Goal: Task Accomplishment & Management: Complete application form

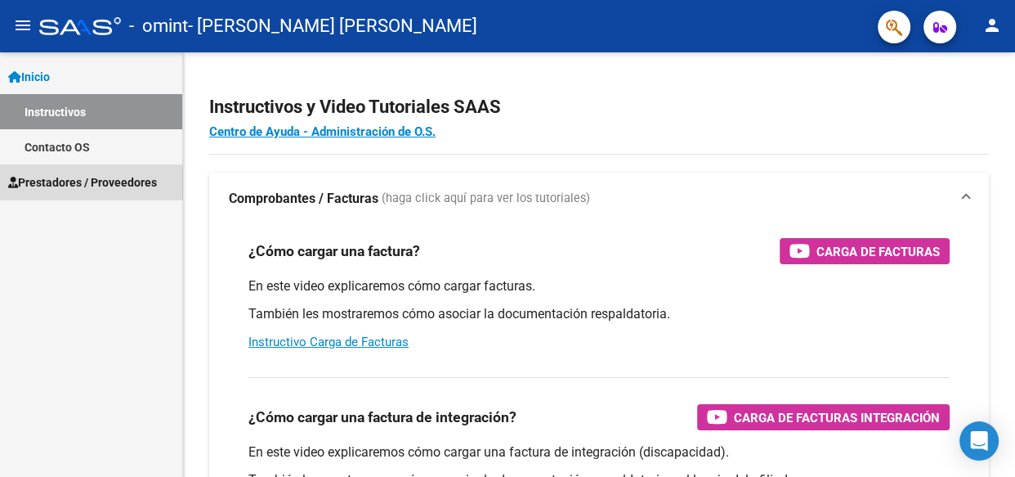
click at [45, 182] on span "Prestadores / Proveedores" at bounding box center [82, 182] width 149 height 18
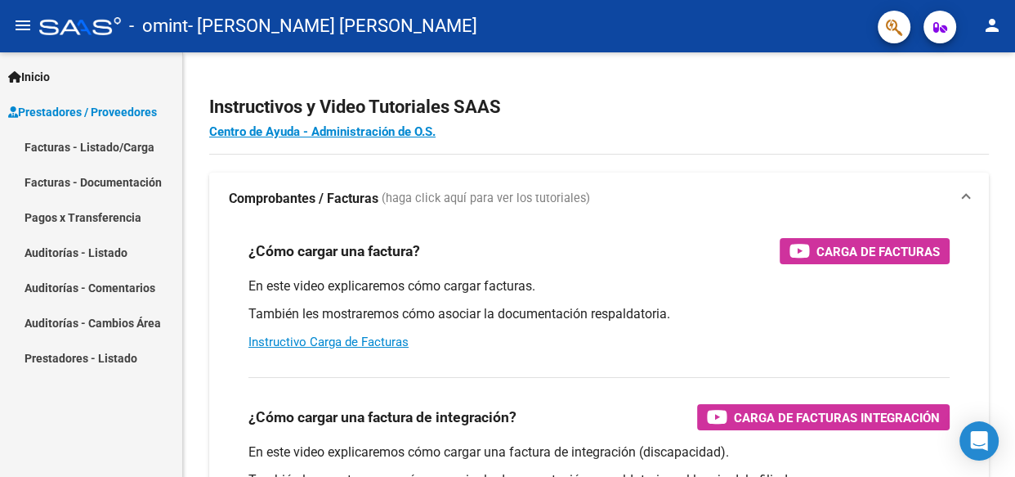
click at [82, 141] on link "Facturas - Listado/Carga" at bounding box center [91, 146] width 182 height 35
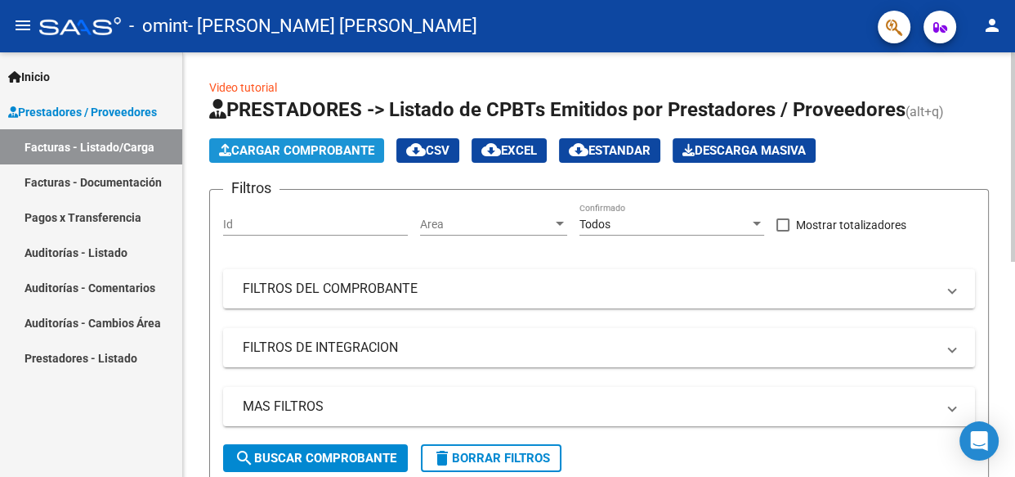
click at [287, 147] on span "Cargar Comprobante" at bounding box center [296, 150] width 155 height 15
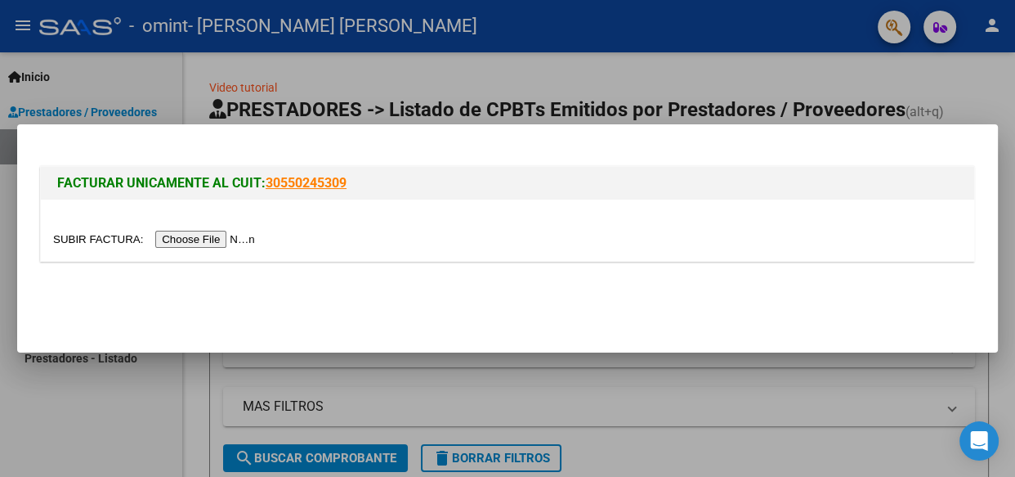
click at [203, 240] on input "file" at bounding box center [156, 239] width 207 height 17
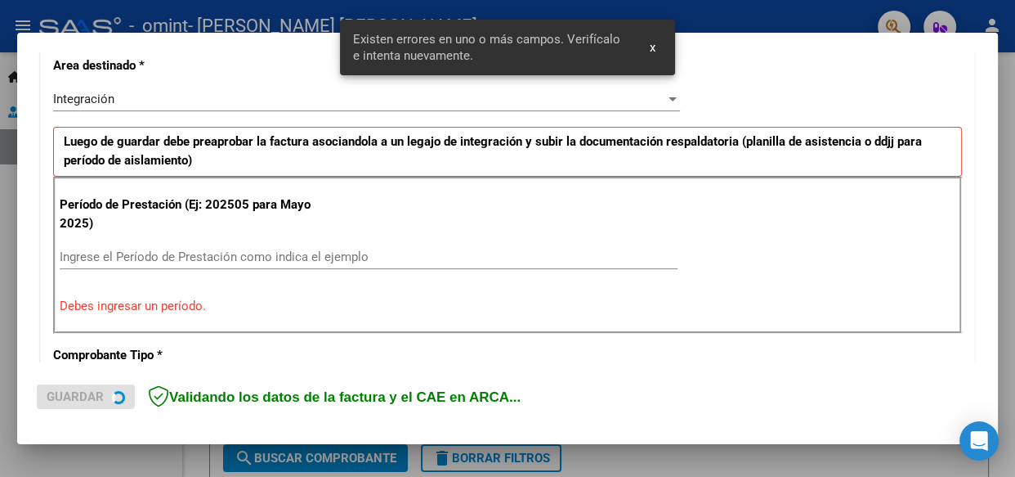
scroll to position [383, 0]
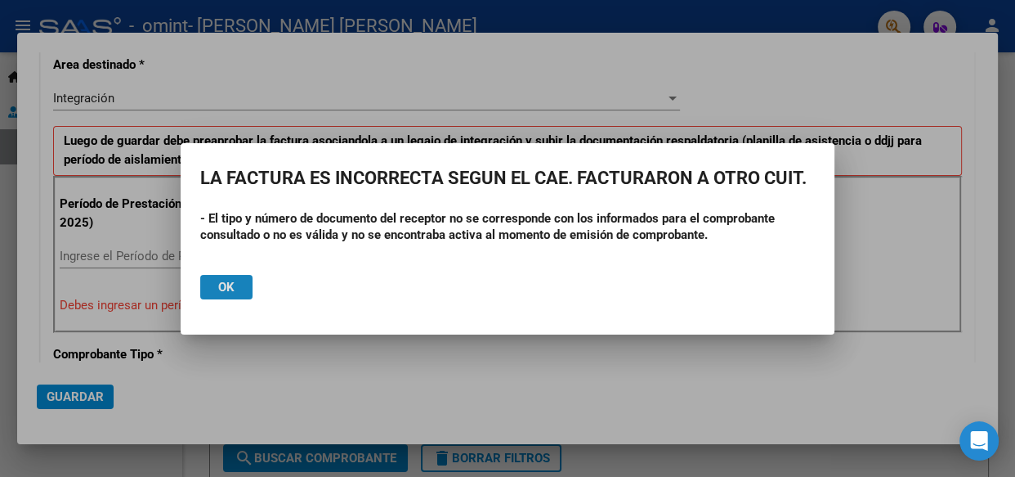
click at [229, 283] on span "Ok" at bounding box center [226, 287] width 16 height 15
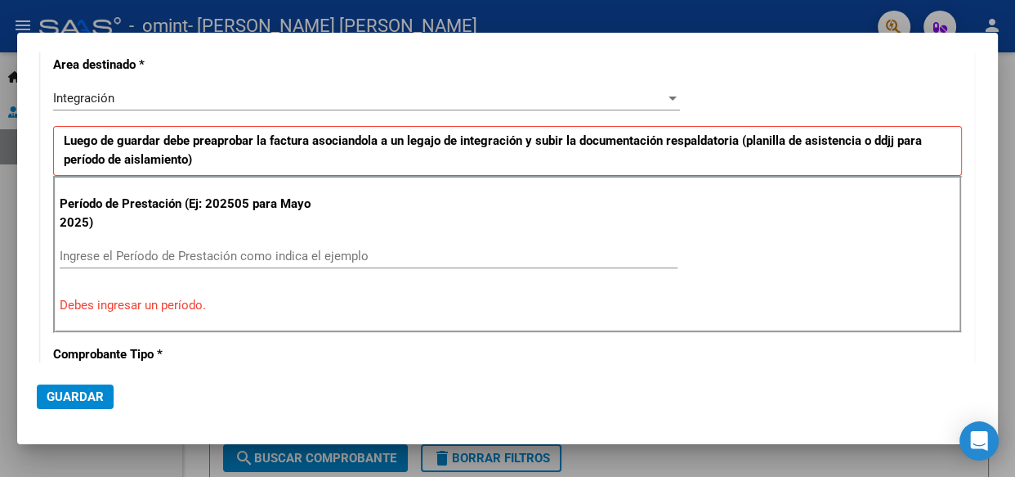
click at [92, 201] on p "Período de Prestación (Ej: 202505 para Mayo 2025)" at bounding box center [194, 213] width 269 height 37
click at [21, 258] on mat-dialog-content "COMPROBANTE VER COMPROBANTE El comprobante fue leído exitosamente. DATOS DEL CO…" at bounding box center [507, 207] width 981 height 310
click at [33, 18] on div at bounding box center [507, 238] width 1015 height 477
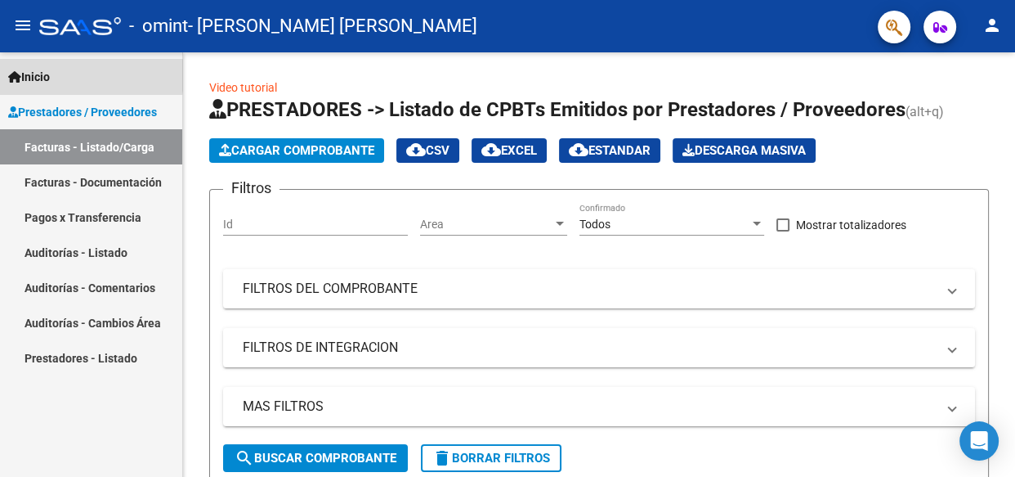
click at [47, 75] on span "Inicio" at bounding box center [29, 77] width 42 height 18
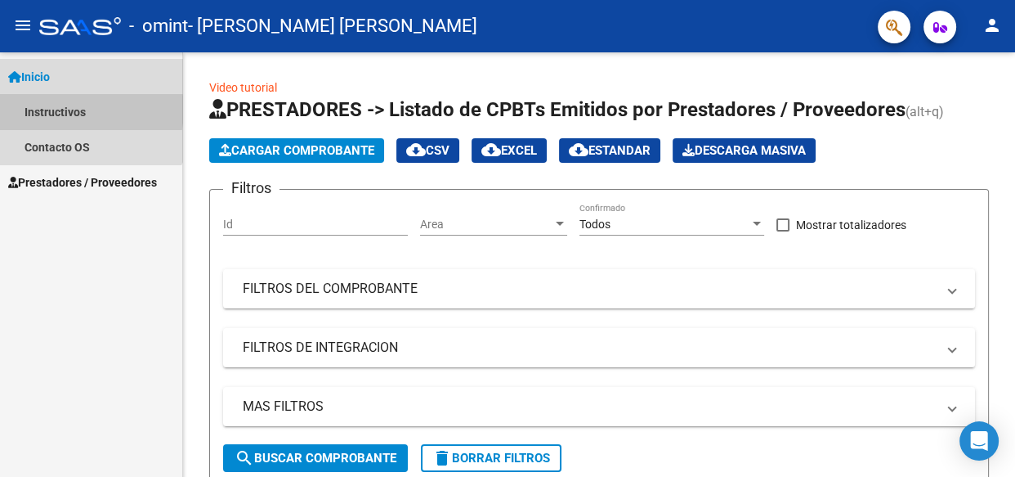
click at [68, 110] on link "Instructivos" at bounding box center [91, 111] width 182 height 35
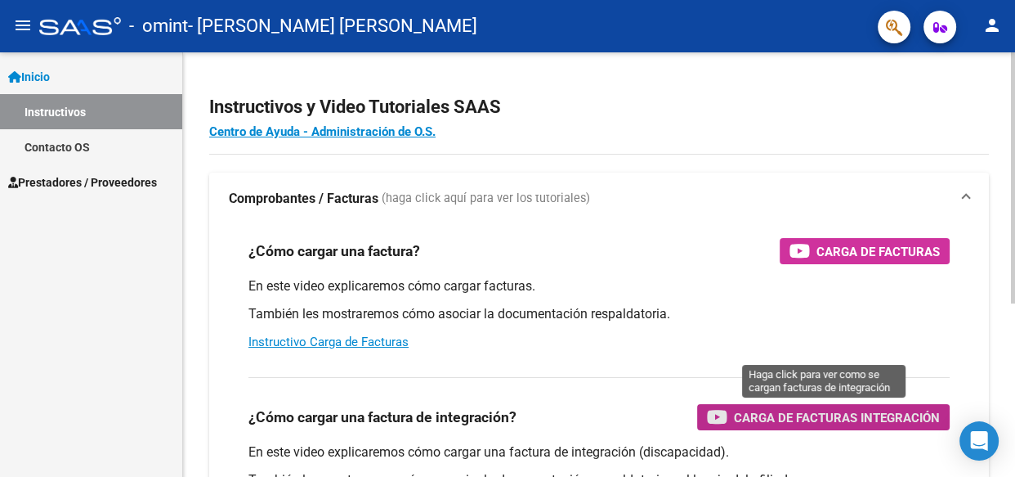
click at [773, 412] on span "Carga de Facturas Integración" at bounding box center [837, 417] width 206 height 20
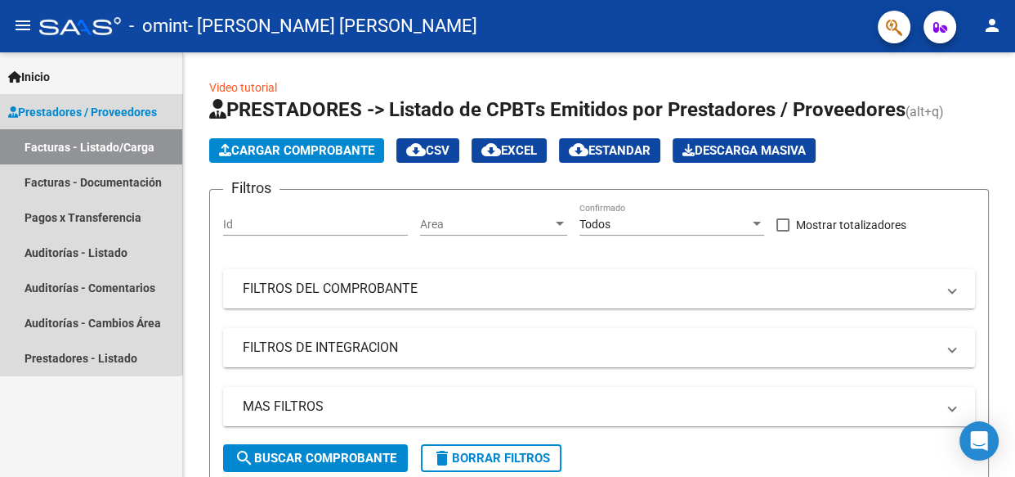
click at [70, 106] on span "Prestadores / Proveedores" at bounding box center [82, 112] width 149 height 18
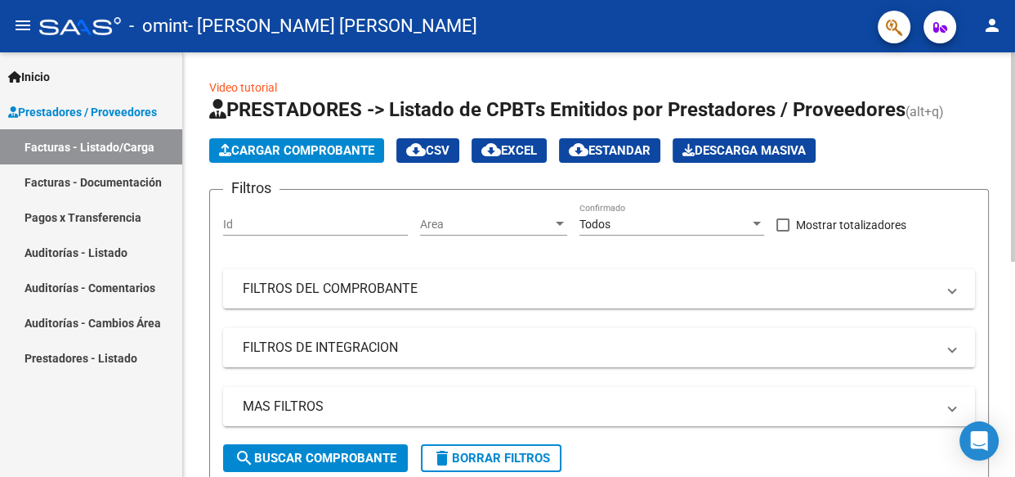
click at [271, 149] on span "Cargar Comprobante" at bounding box center [296, 150] width 155 height 15
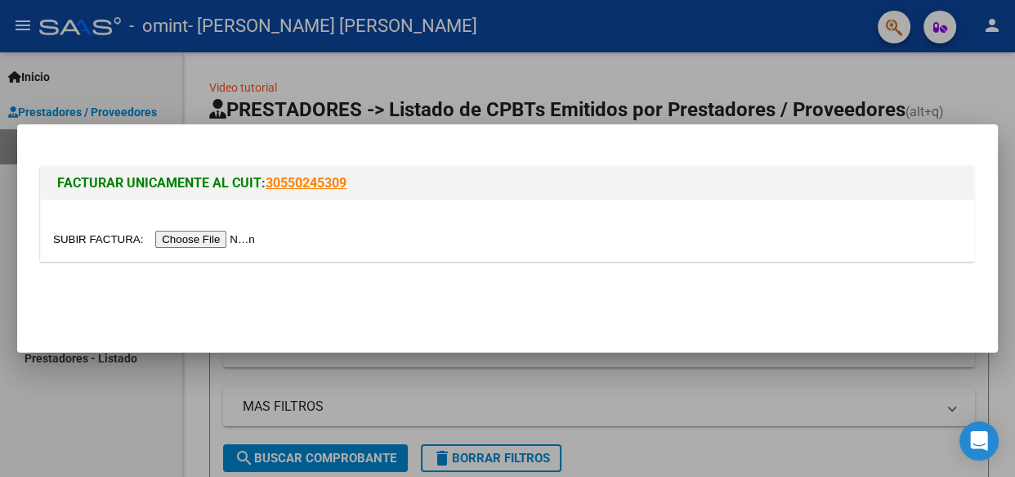
click at [183, 235] on input "file" at bounding box center [156, 239] width 207 height 17
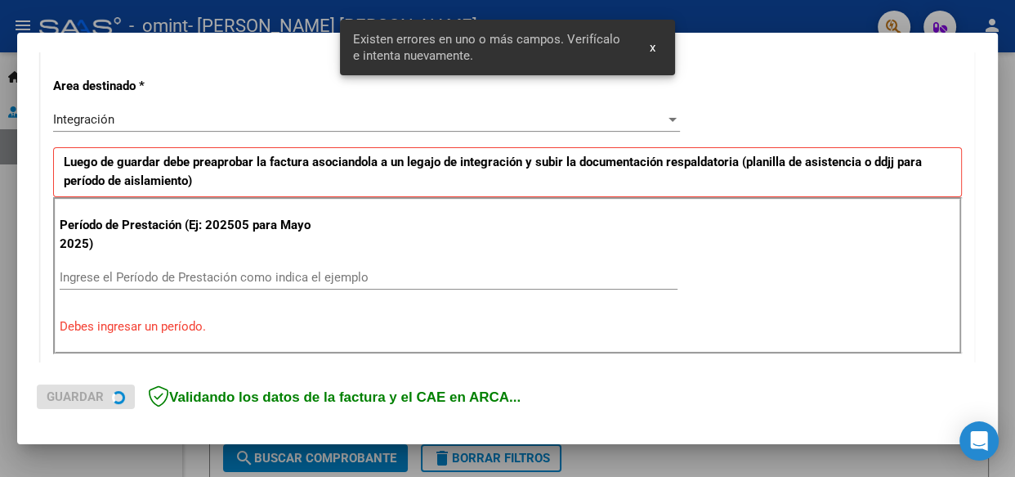
scroll to position [383, 0]
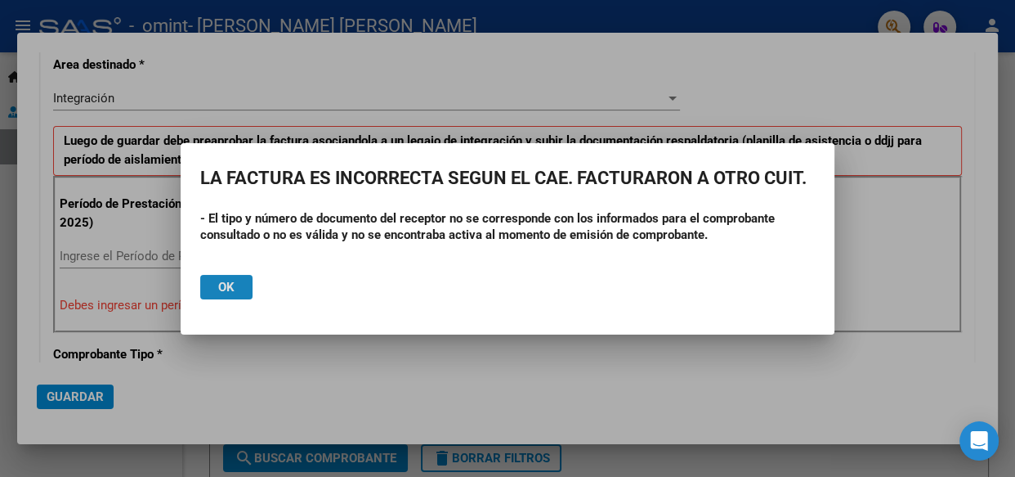
click at [224, 286] on span "Ok" at bounding box center [226, 287] width 16 height 15
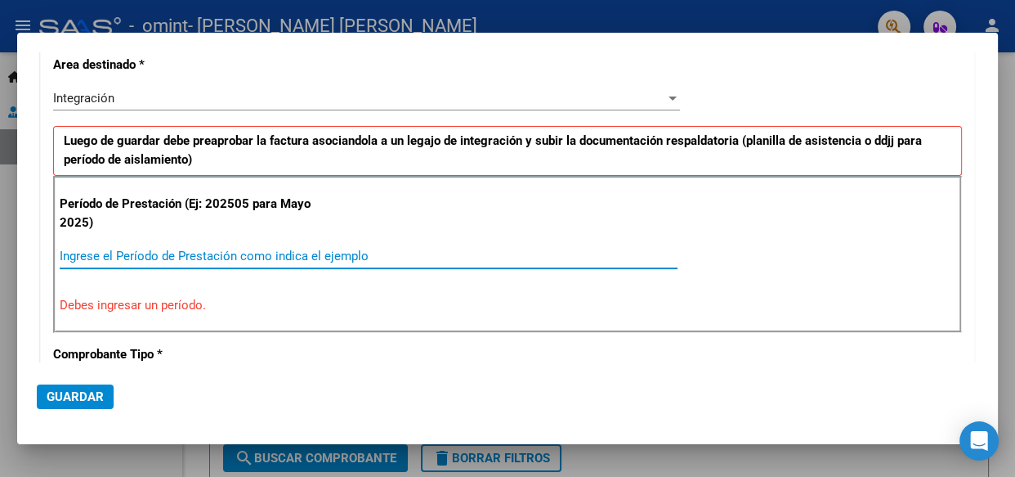
click at [139, 257] on input "Ingrese el Período de Prestación como indica el ejemplo" at bounding box center [369, 256] width 618 height 15
click at [106, 303] on p "Debes ingresar un período." at bounding box center [508, 305] width 896 height 19
click at [131, 252] on input "Ingrese el Período de Prestación como indica el ejemplo" at bounding box center [369, 256] width 618 height 15
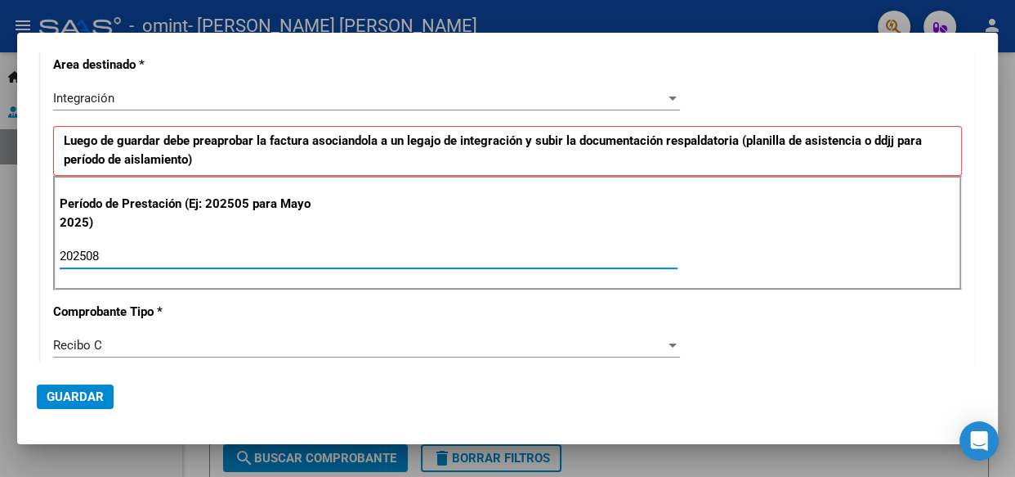
type input "202508"
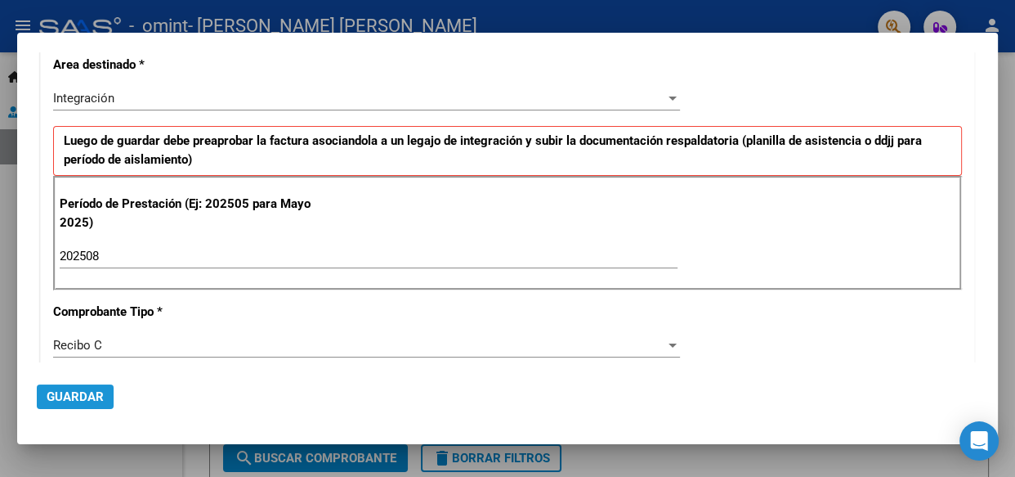
click at [73, 389] on span "Guardar" at bounding box center [75, 396] width 57 height 15
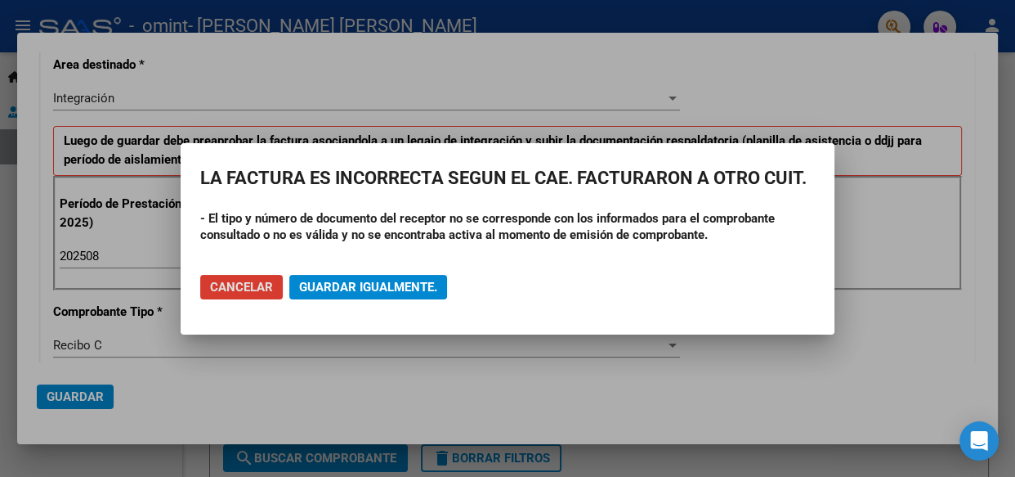
click at [335, 280] on span "Guardar igualmente." at bounding box center [368, 287] width 138 height 15
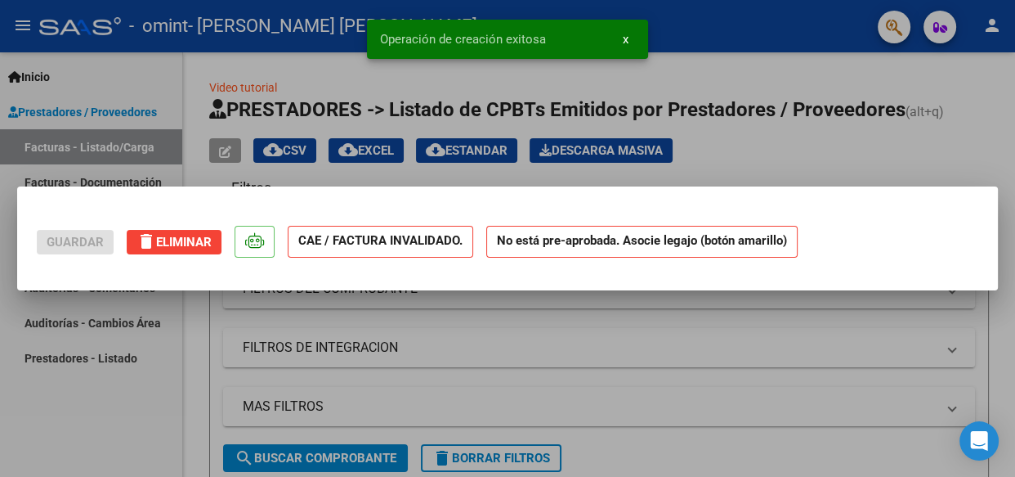
scroll to position [0, 0]
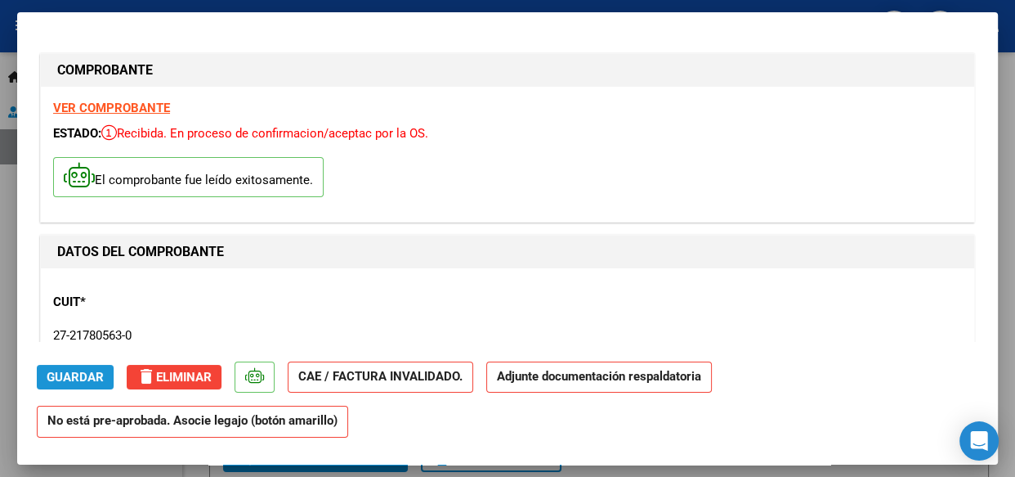
click at [72, 372] on span "Guardar" at bounding box center [75, 377] width 57 height 15
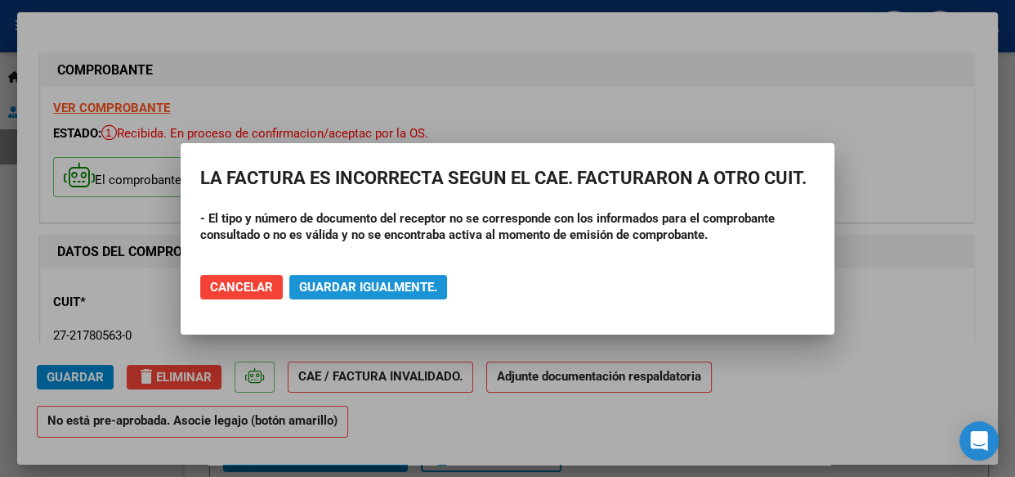
click at [342, 280] on span "Guardar igualmente." at bounding box center [368, 287] width 138 height 15
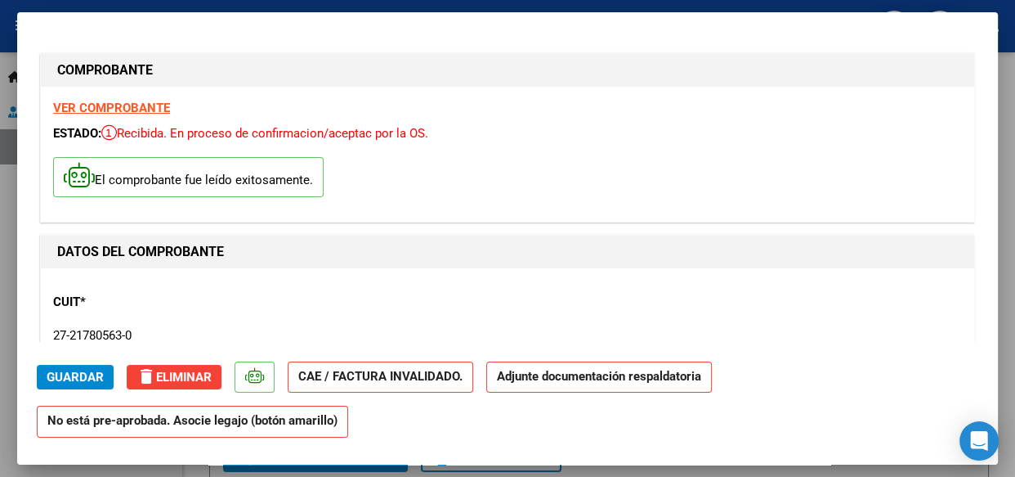
click at [72, 374] on span "Guardar" at bounding box center [75, 377] width 57 height 15
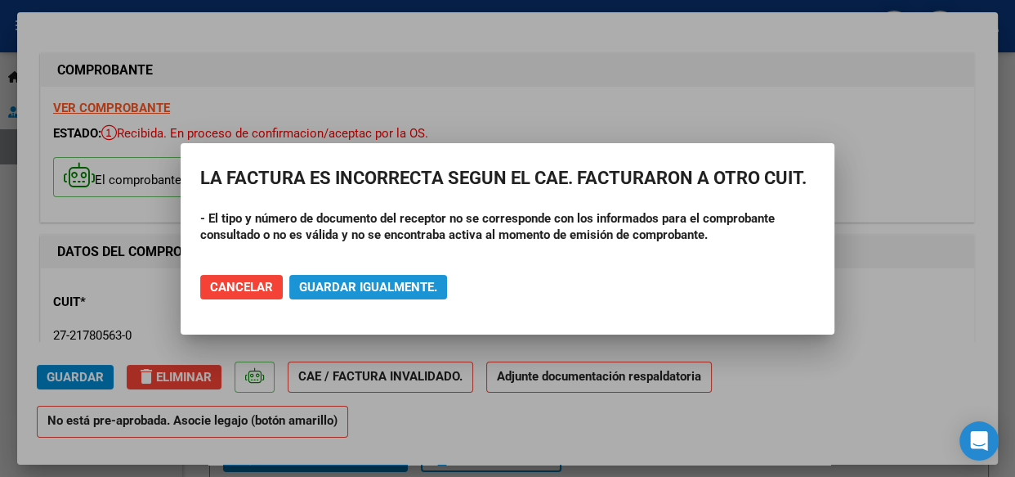
click at [365, 284] on span "Guardar igualmente." at bounding box center [368, 287] width 138 height 15
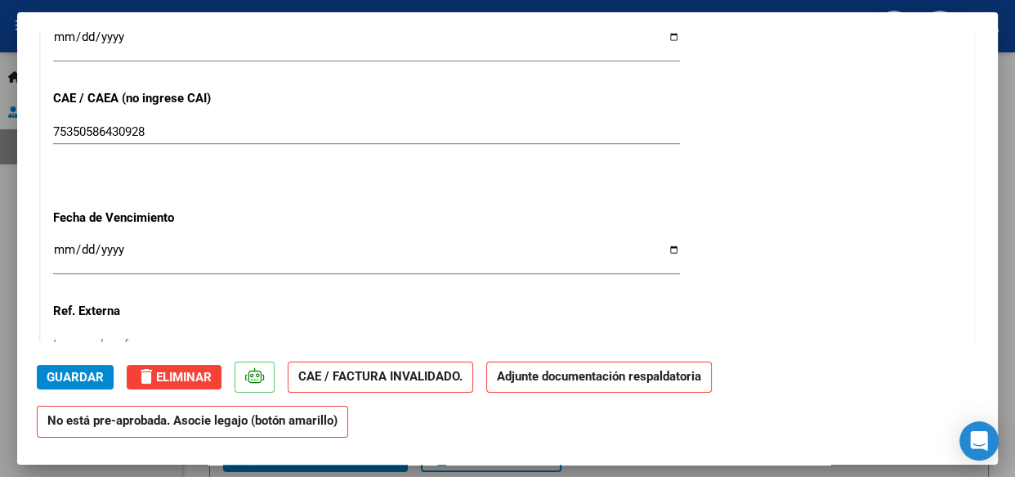
scroll to position [1006, 0]
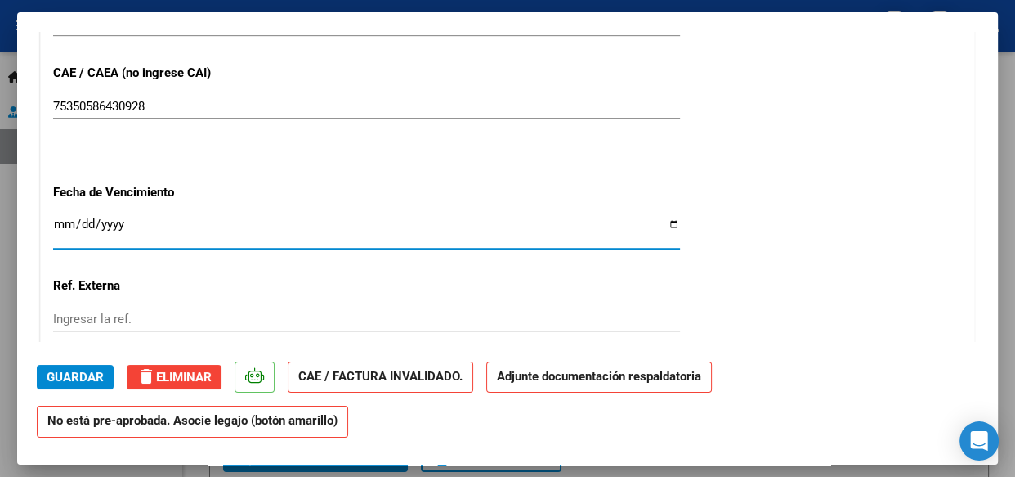
click at [657, 221] on input "Ingresar la fecha" at bounding box center [366, 230] width 627 height 26
click at [659, 221] on input "Ingresar la fecha" at bounding box center [366, 230] width 627 height 26
type input "[DATE]"
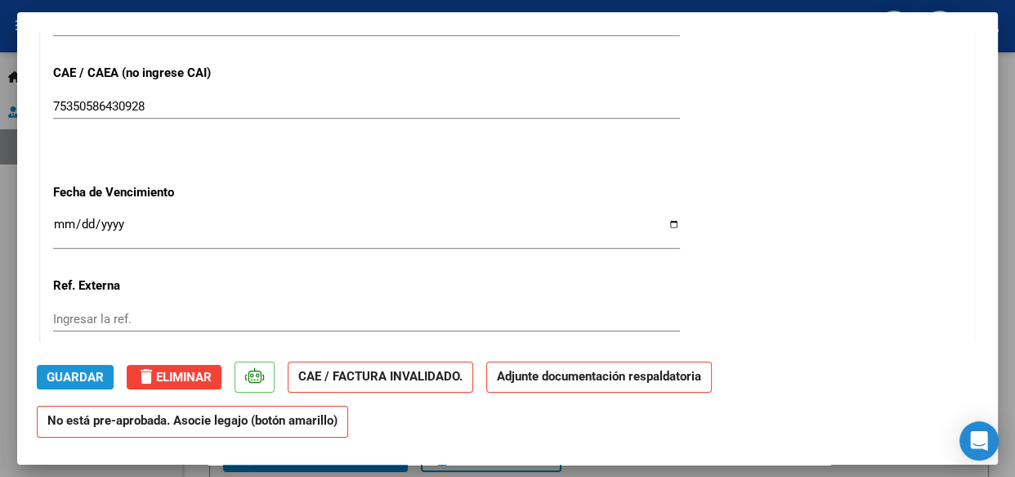
click at [79, 370] on span "Guardar" at bounding box center [75, 377] width 57 height 15
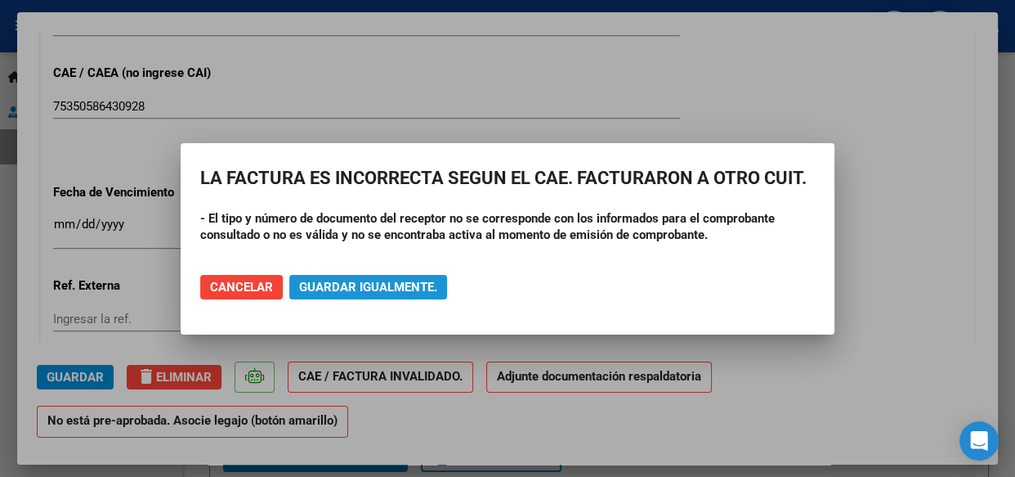
click at [320, 284] on span "Guardar igualmente." at bounding box center [368, 287] width 138 height 15
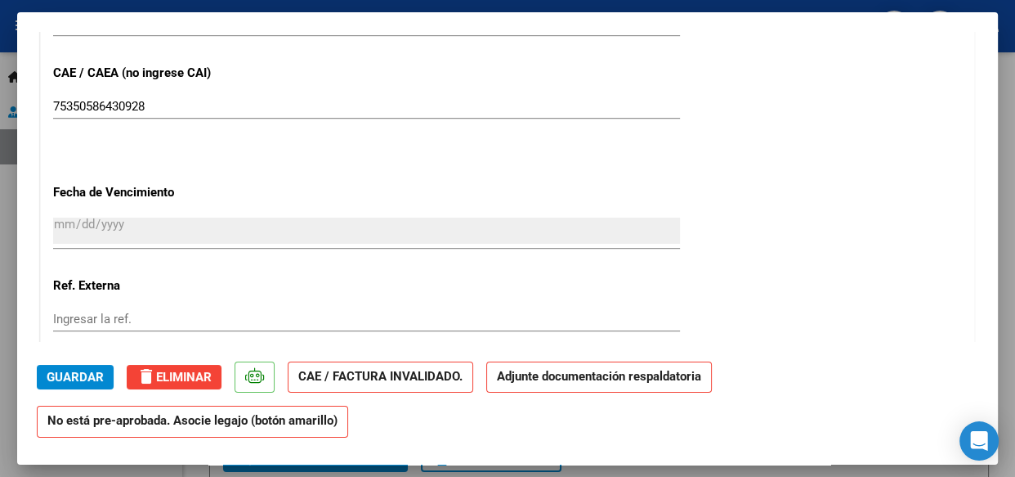
click at [77, 375] on span "Guardar" at bounding box center [75, 377] width 57 height 15
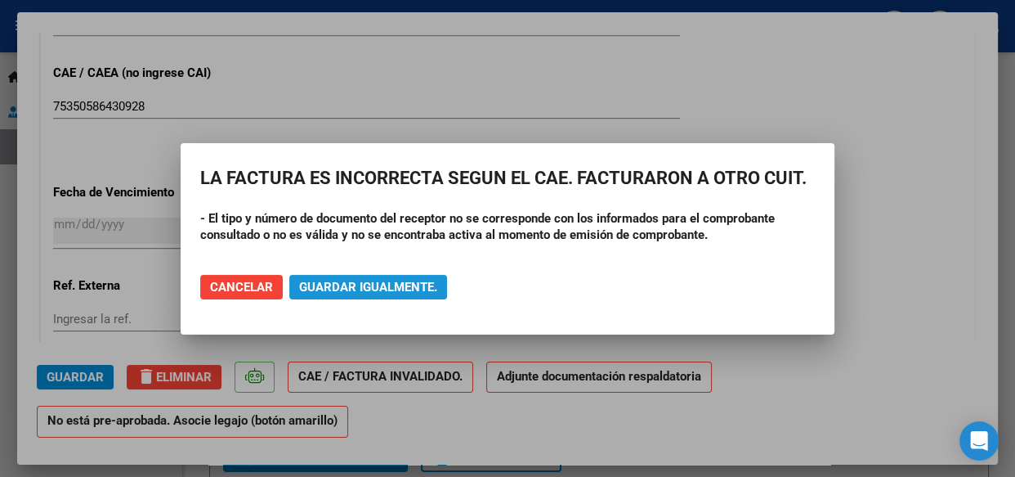
click at [319, 285] on span "Guardar igualmente." at bounding box center [368, 287] width 138 height 15
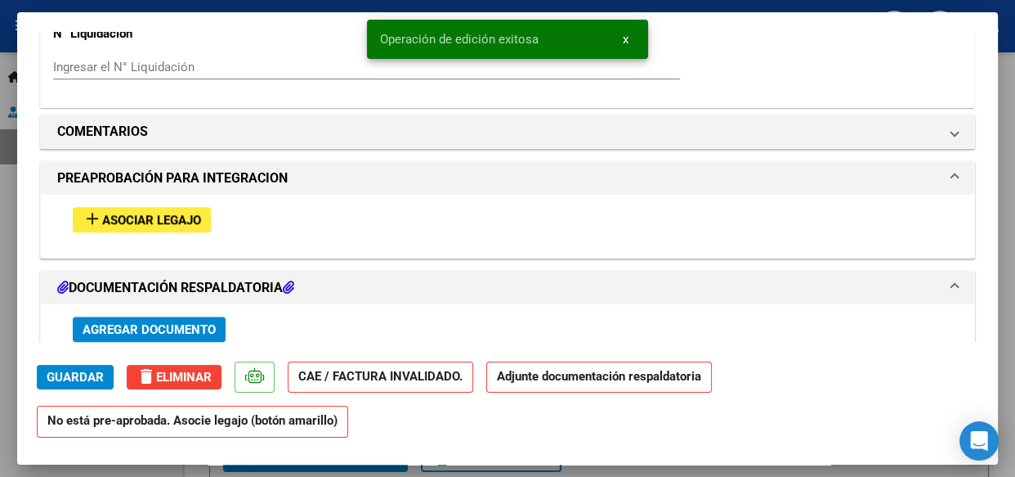
scroll to position [1347, 0]
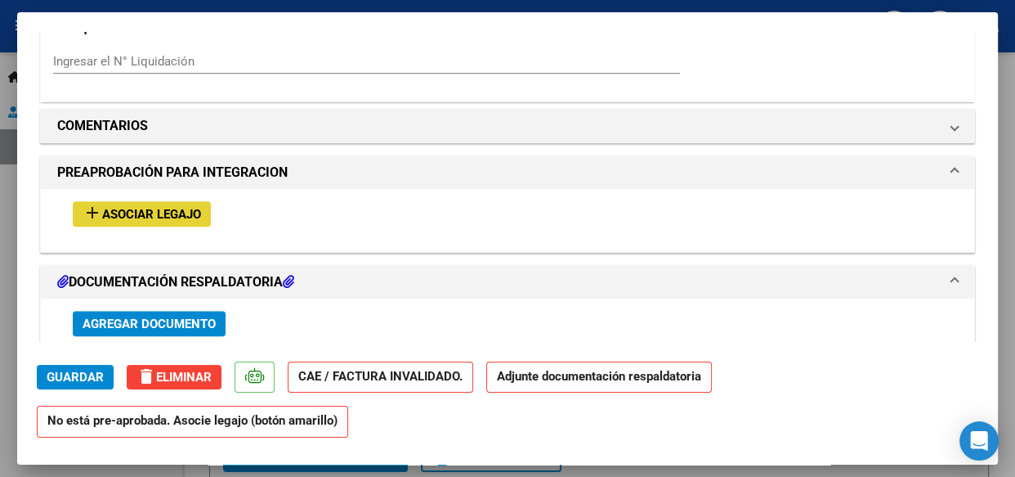
click at [106, 209] on span "Asociar Legajo" at bounding box center [151, 214] width 99 height 15
